Goal: Complete application form

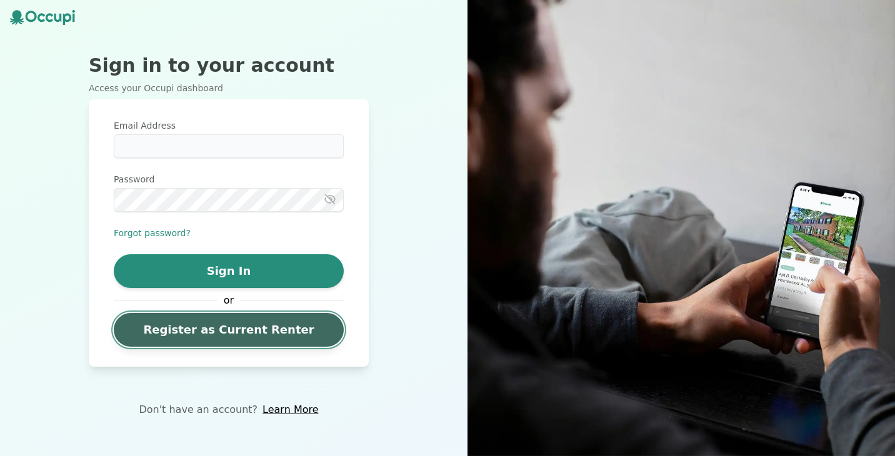
click at [279, 334] on link "Register as Current Renter" at bounding box center [229, 330] width 230 height 34
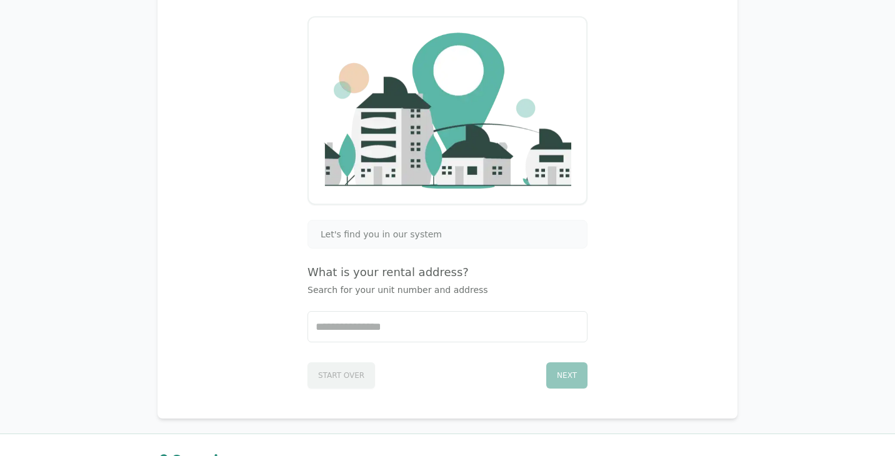
scroll to position [134, 0]
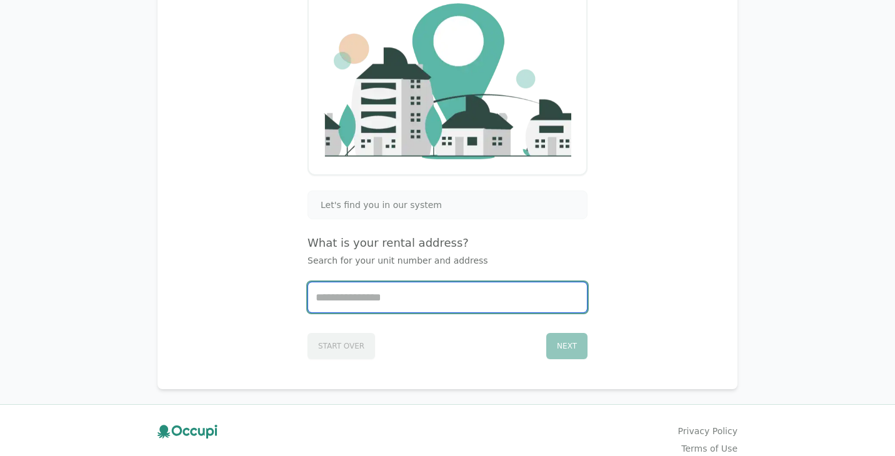
click at [382, 310] on input "Start typing..." at bounding box center [447, 297] width 279 height 30
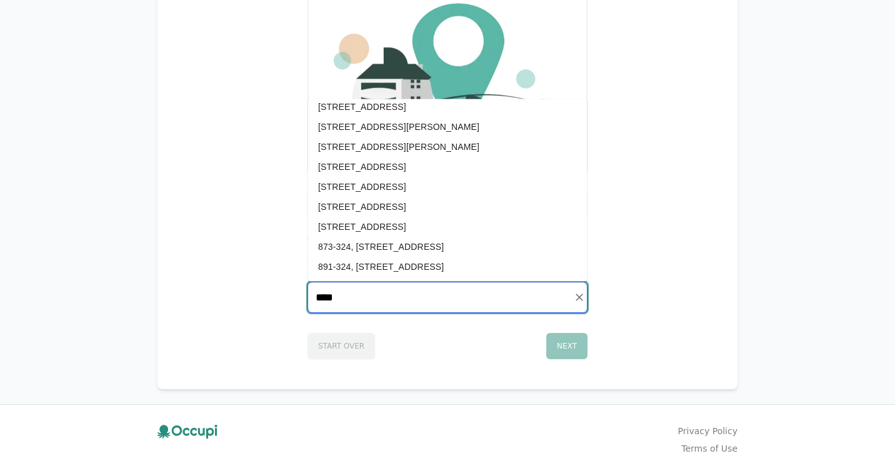
scroll to position [0, 0]
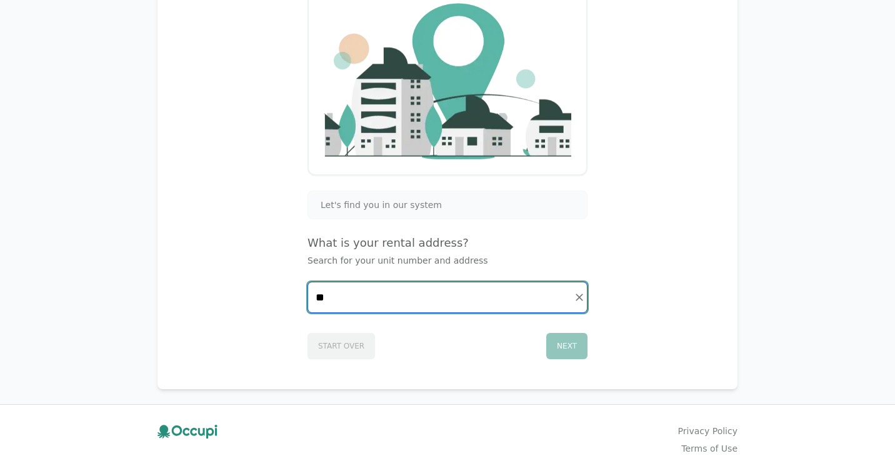
type input "*"
type input "***"
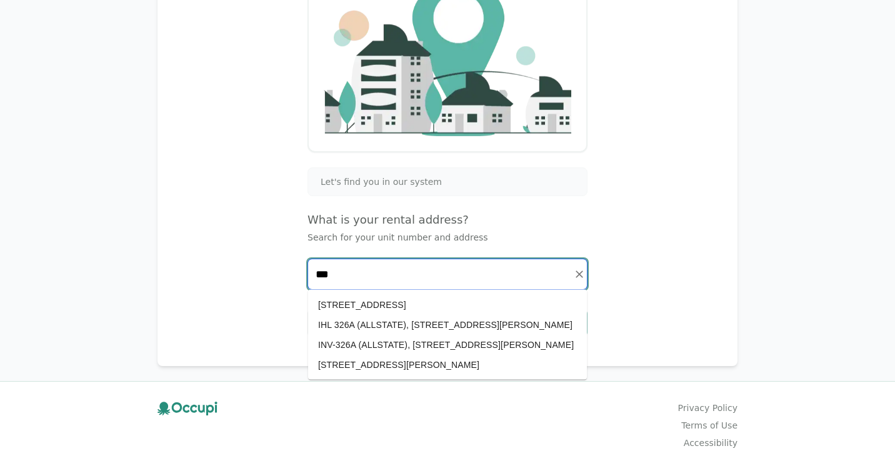
scroll to position [192, 0]
